Goal: Check status: Check status

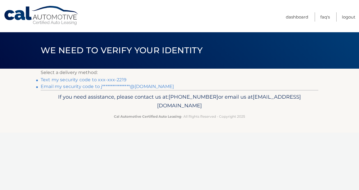
click at [86, 79] on link "Text my security code to xxx-xxx-2219" at bounding box center [84, 79] width 86 height 5
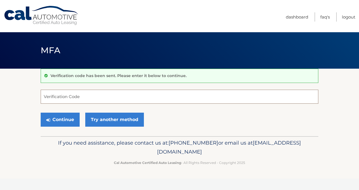
click at [155, 100] on input "Verification Code" at bounding box center [180, 97] width 278 height 14
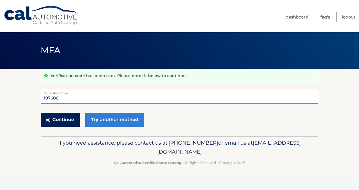
type input "197606"
click at [59, 118] on button "Continue" at bounding box center [60, 120] width 39 height 14
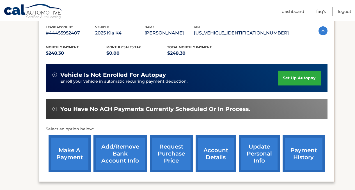
scroll to position [135, 0]
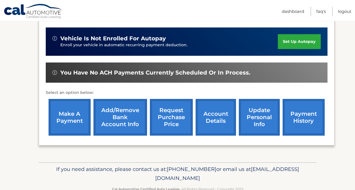
click at [312, 121] on link "payment history" at bounding box center [304, 117] width 42 height 37
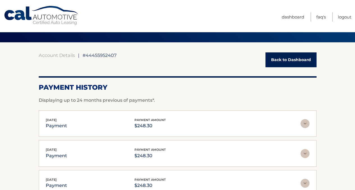
scroll to position [29, 0]
